Goal: Task Accomplishment & Management: Complete application form

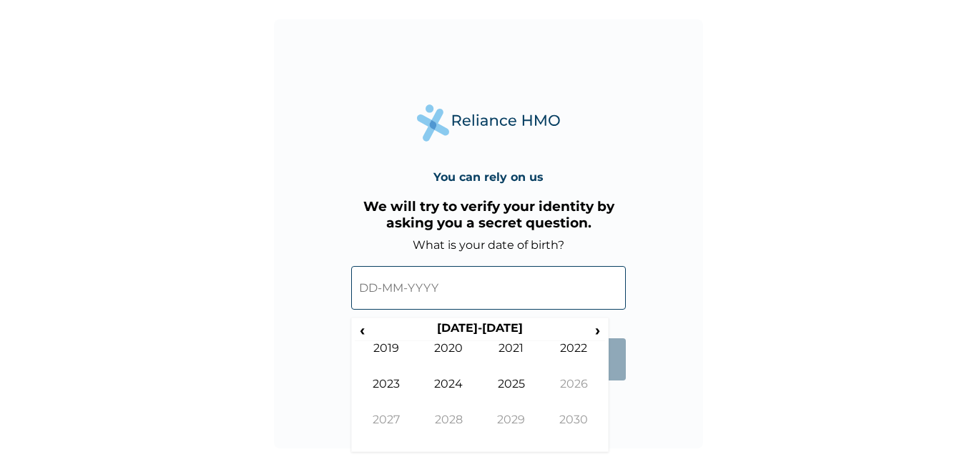
click at [381, 288] on input "text" at bounding box center [488, 288] width 275 height 44
click at [367, 325] on span "‹" at bounding box center [362, 330] width 15 height 18
click at [390, 355] on td "1999" at bounding box center [386, 359] width 63 height 36
click at [451, 429] on td "Oct" at bounding box center [449, 431] width 63 height 36
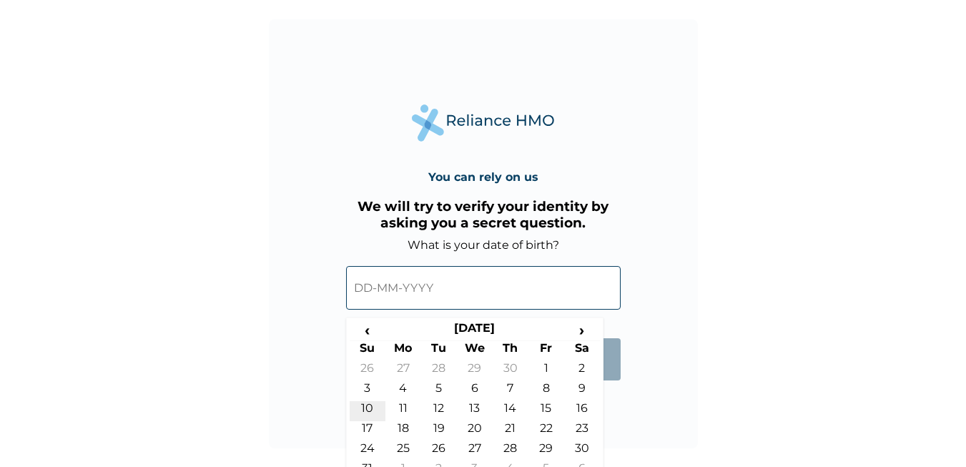
click at [370, 405] on td "10" at bounding box center [368, 411] width 36 height 20
type input "[DATE]"
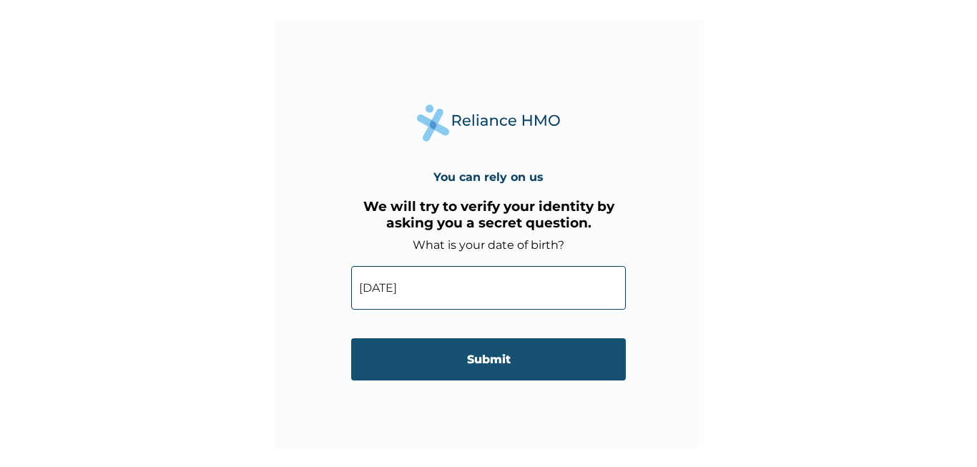
click at [442, 362] on input "Submit" at bounding box center [488, 359] width 275 height 42
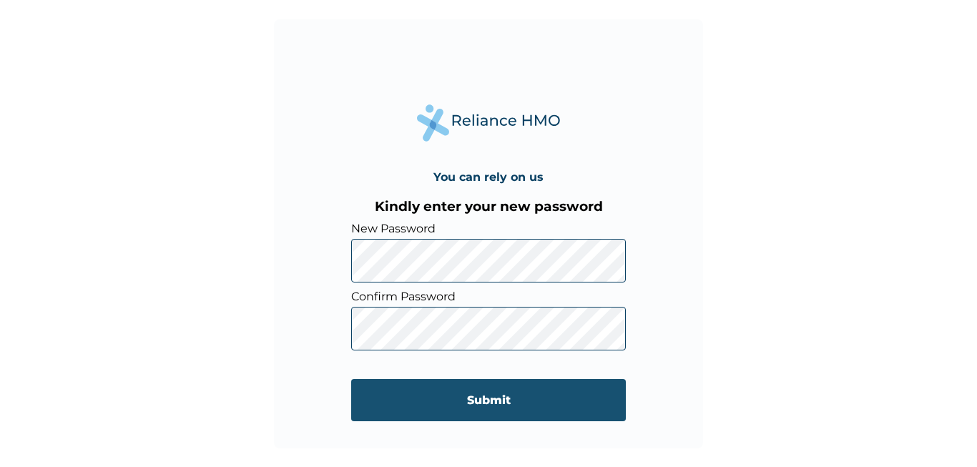
click at [370, 400] on input "Submit" at bounding box center [488, 400] width 275 height 42
